Goal: Navigation & Orientation: Find specific page/section

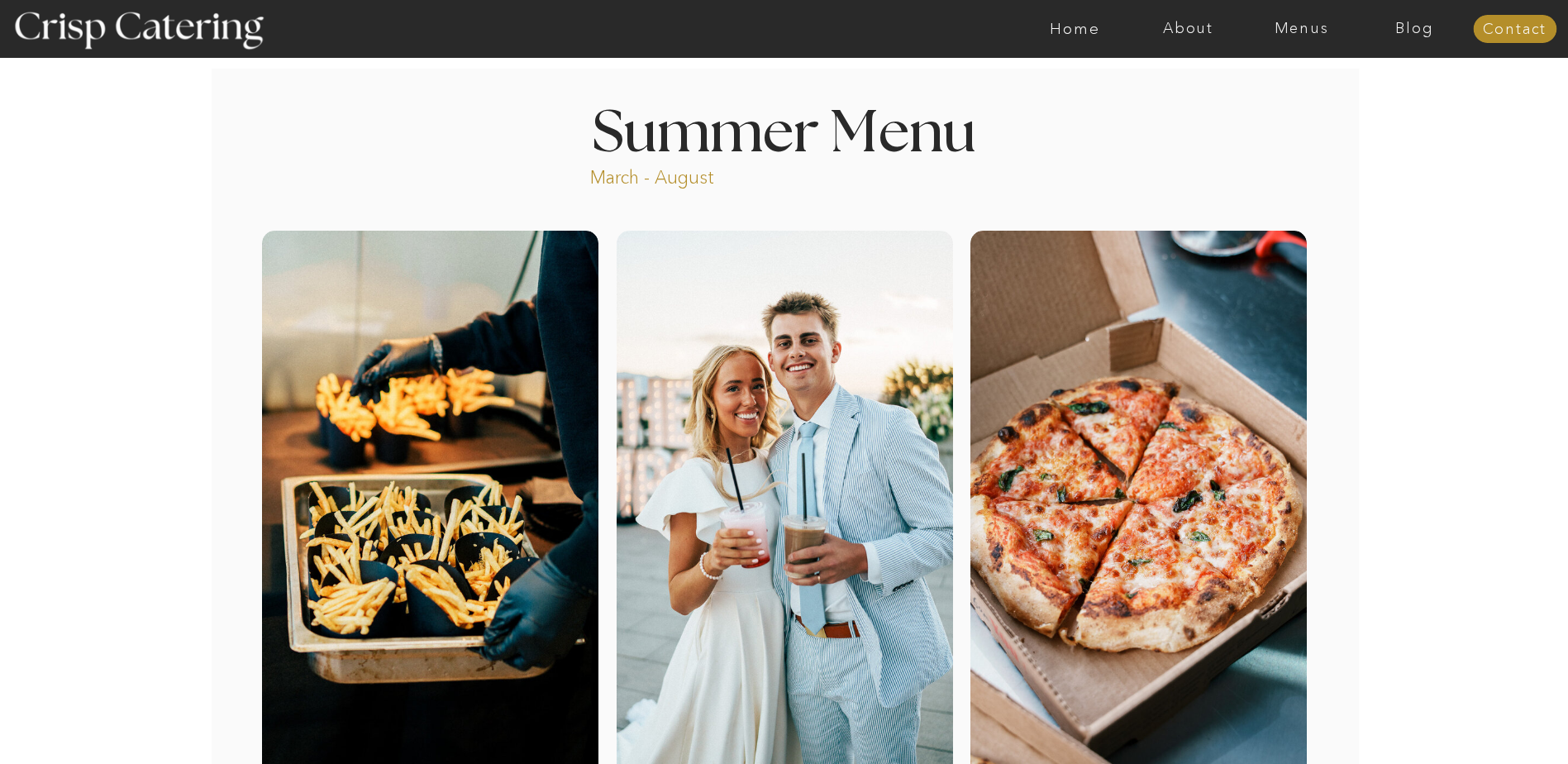
click at [664, 175] on p "March - August" at bounding box center [703, 175] width 228 height 19
click at [1209, 26] on nav "About" at bounding box center [1188, 28] width 113 height 16
click at [1188, 135] on nav "Reviews" at bounding box center [1186, 139] width 82 height 16
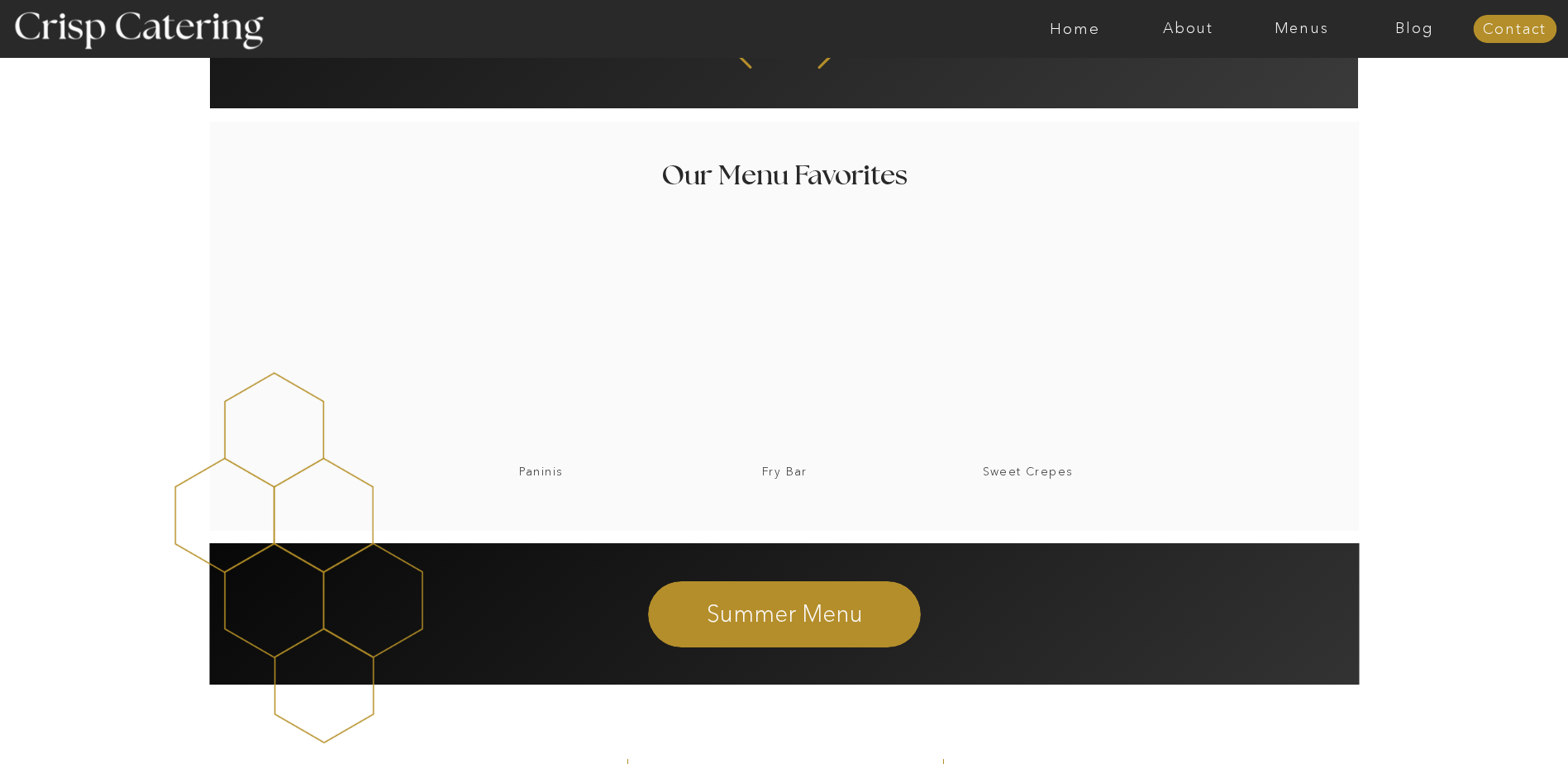
scroll to position [662, 0]
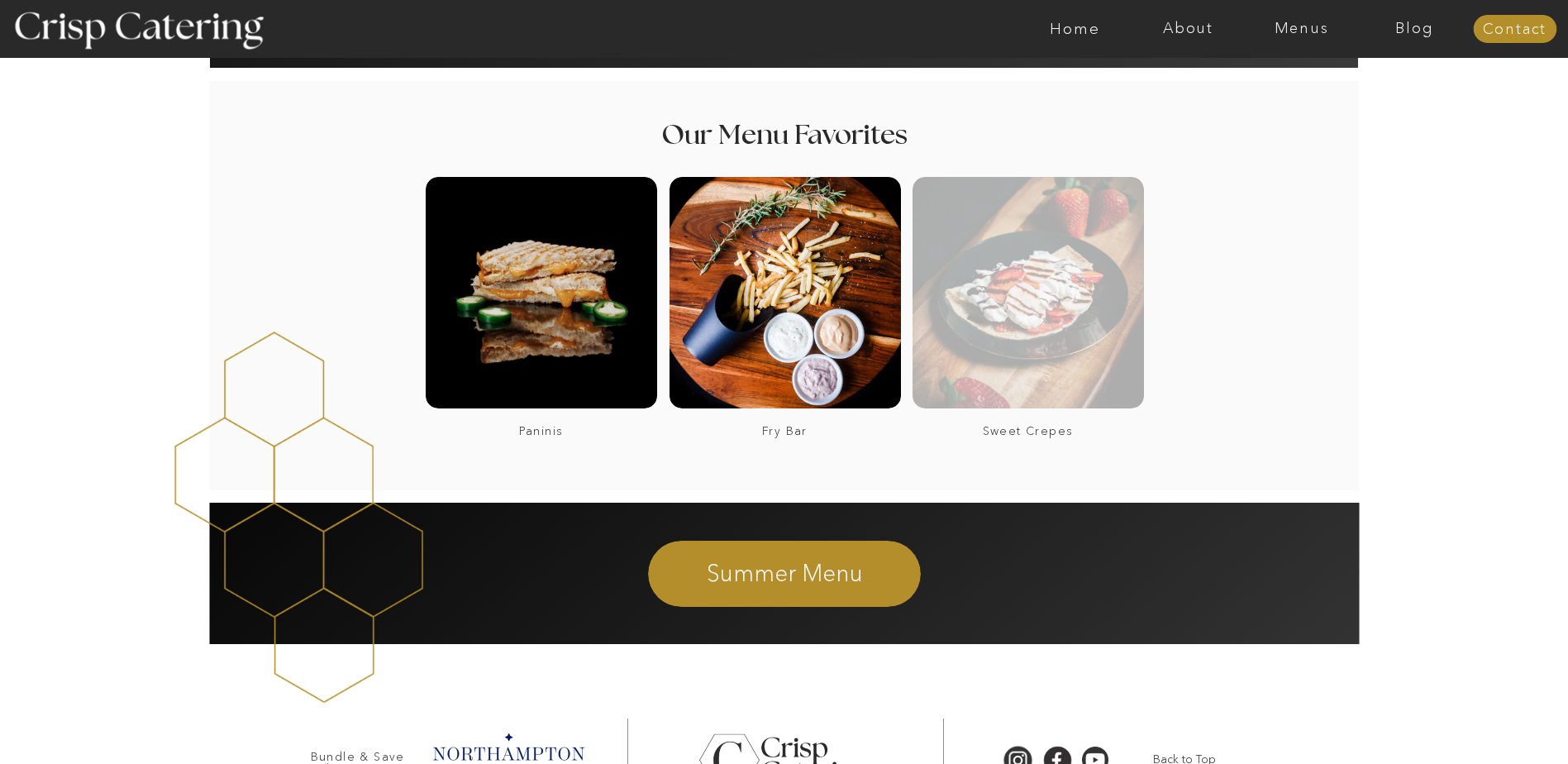
click at [1074, 328] on div at bounding box center [1028, 292] width 232 height 232
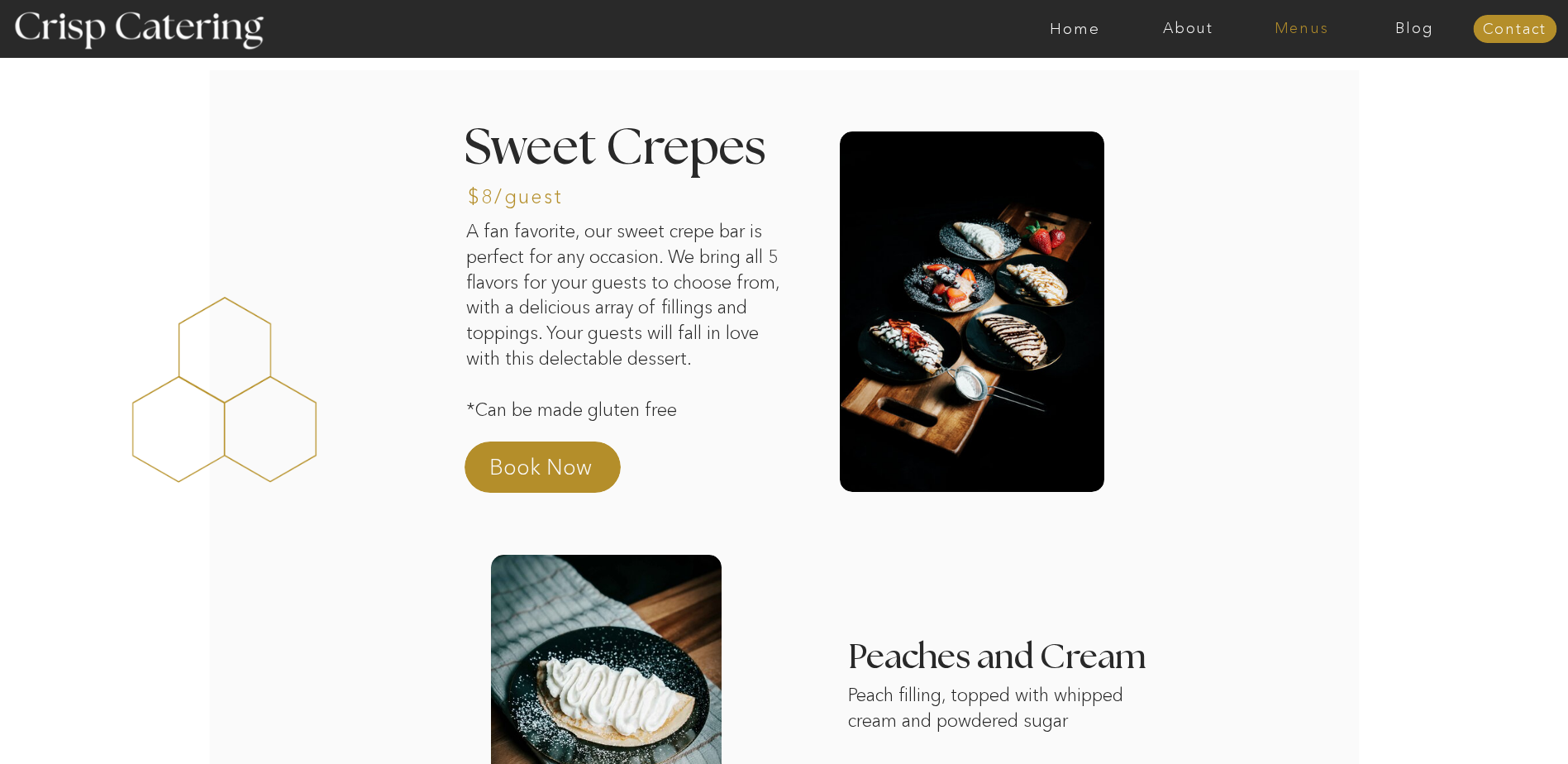
click at [1297, 32] on nav "Menus" at bounding box center [1301, 28] width 113 height 16
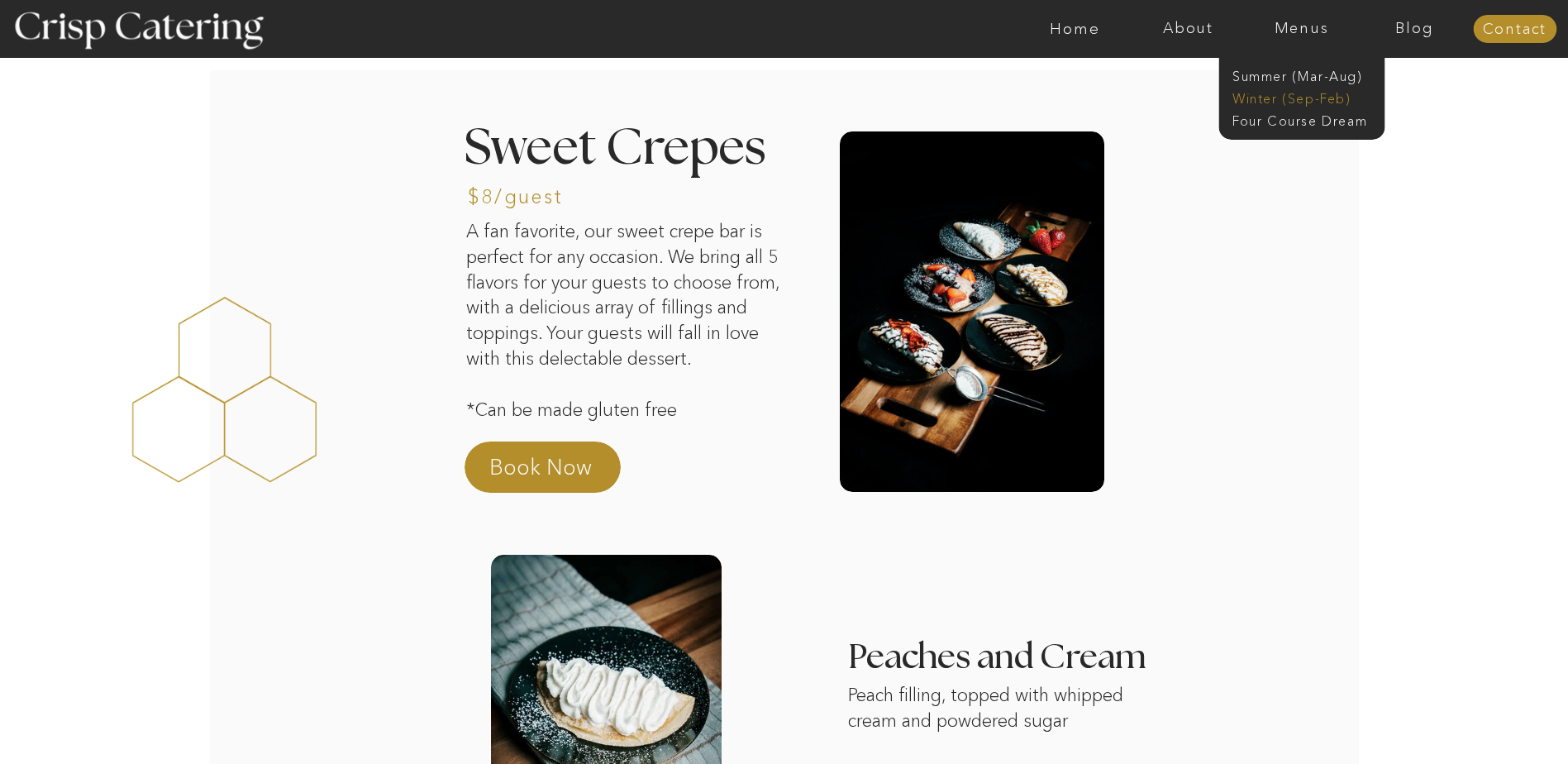
click at [1311, 98] on nav "Winter (Sep-Feb)" at bounding box center [1300, 96] width 135 height 16
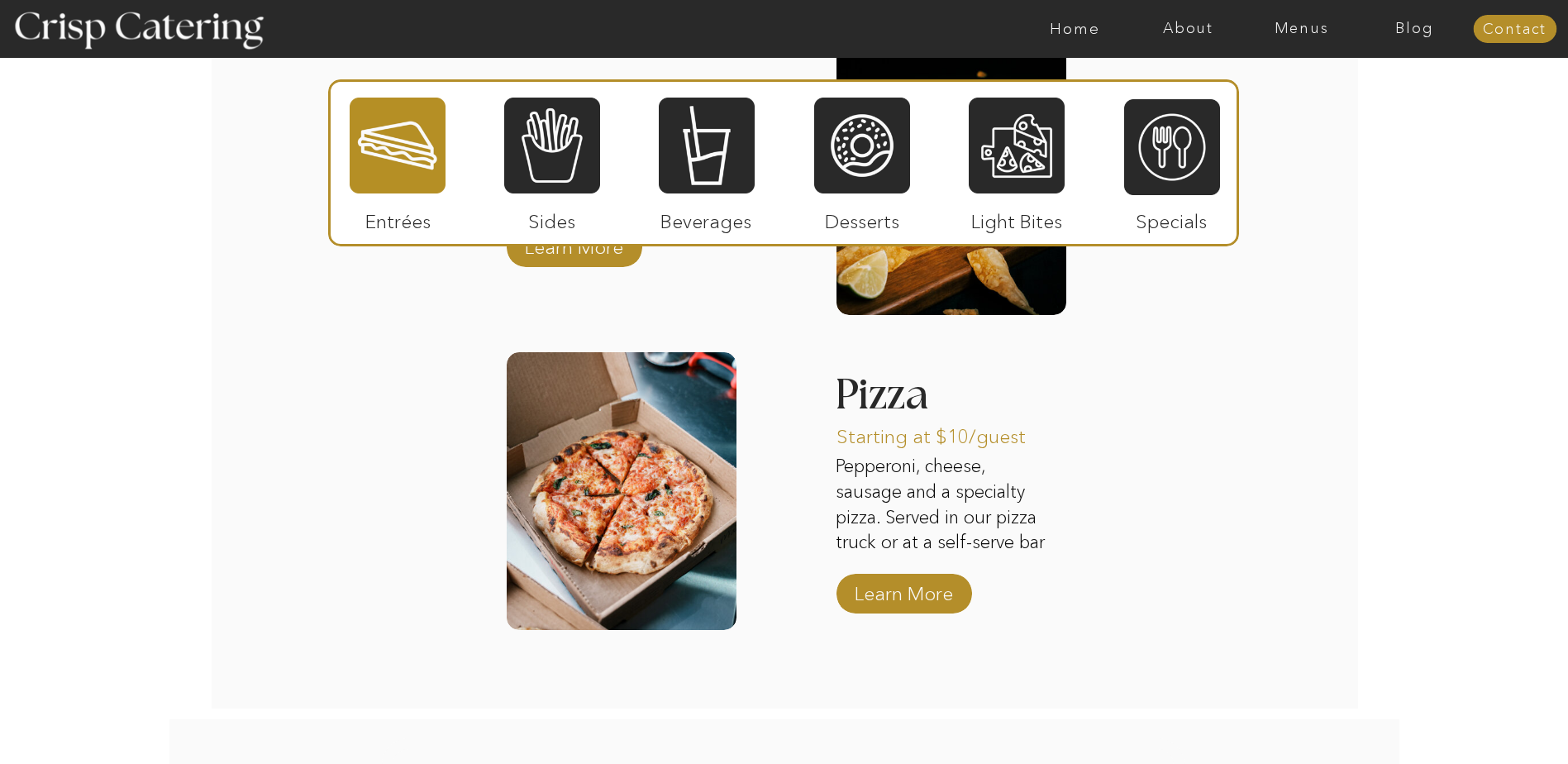
scroll to position [2563, 0]
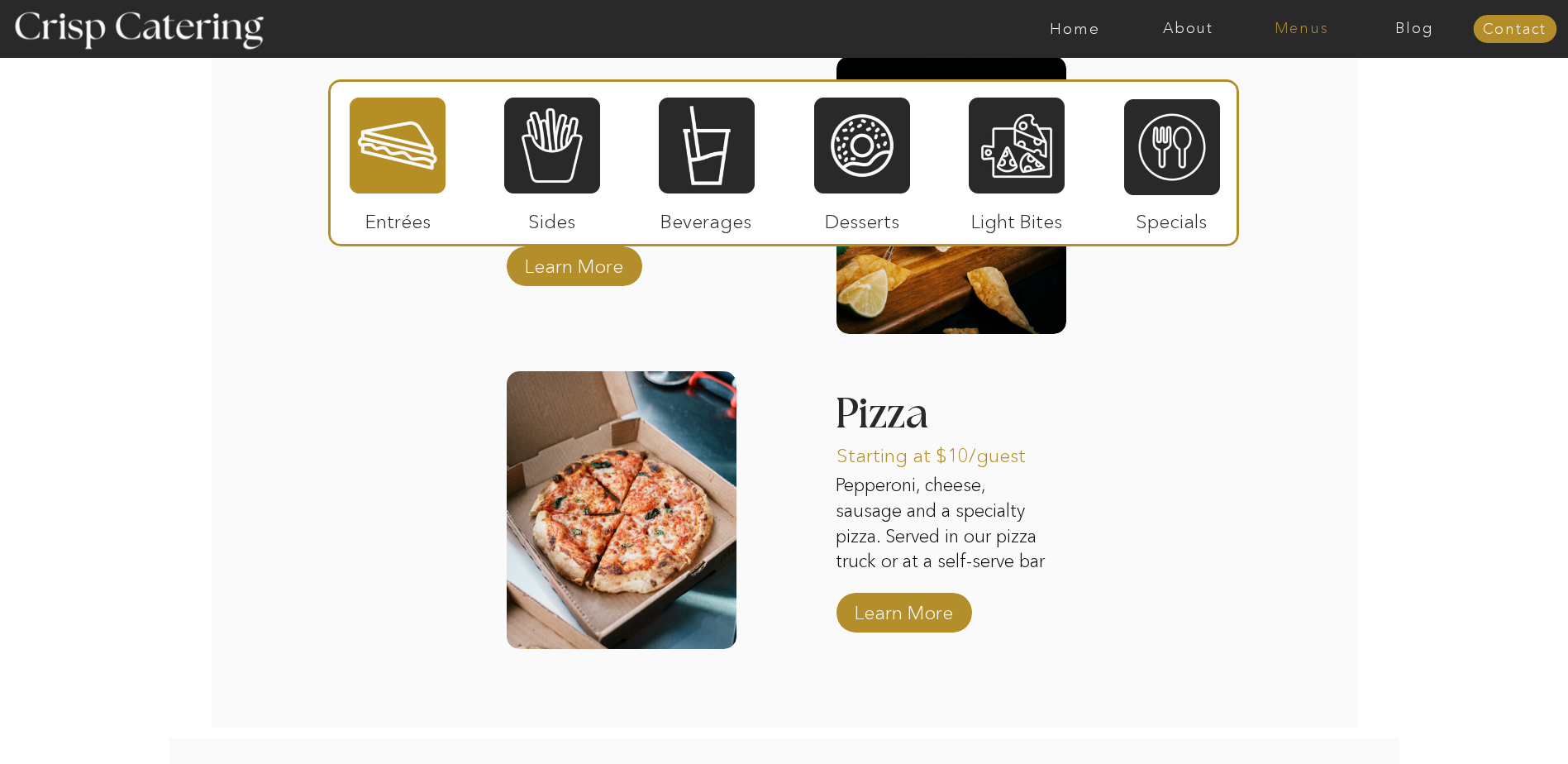
click at [1315, 28] on nav "Menus" at bounding box center [1301, 28] width 113 height 16
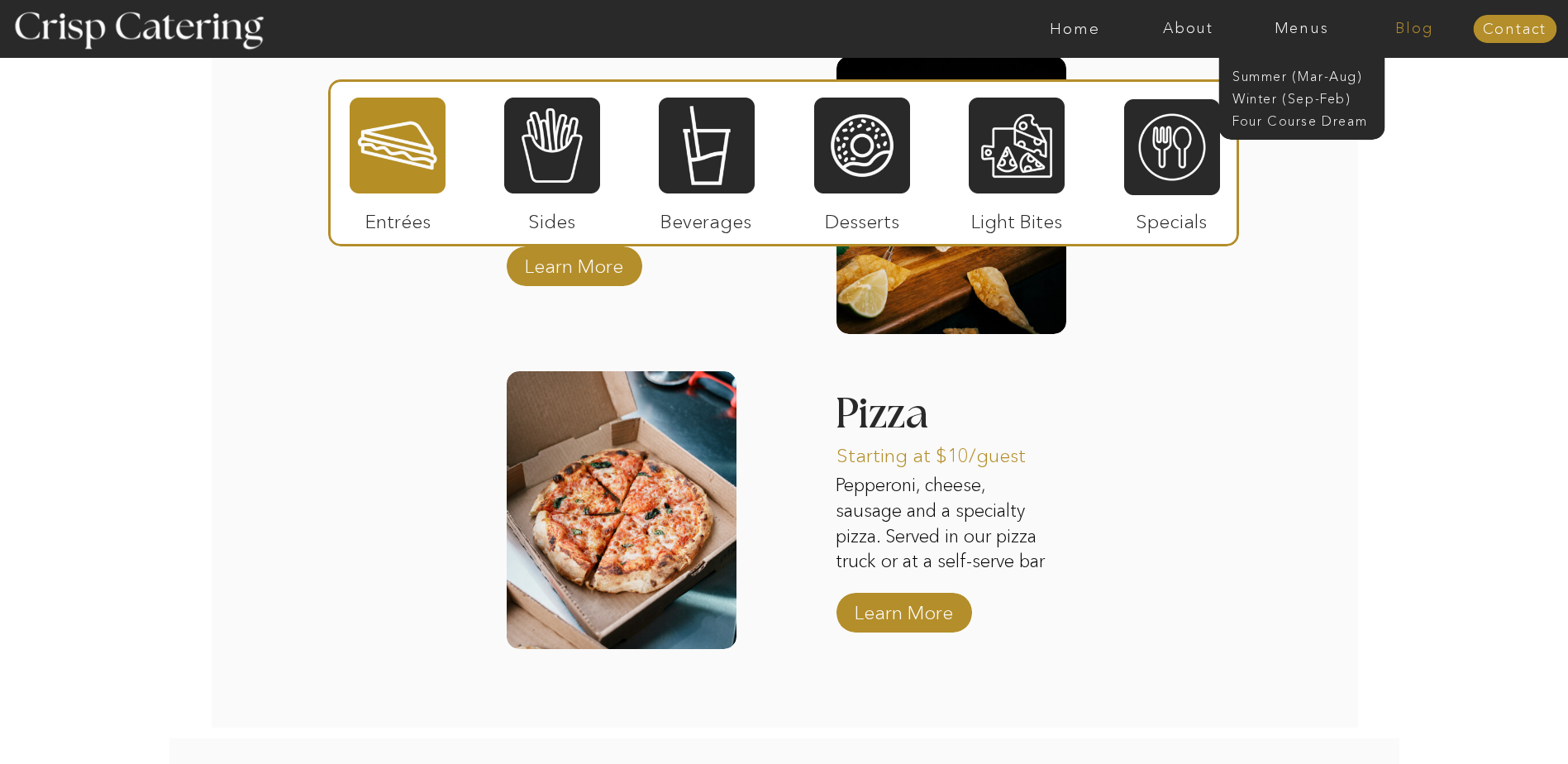
click at [1412, 29] on nav "Blog" at bounding box center [1415, 28] width 113 height 16
